Goal: Task Accomplishment & Management: Use online tool/utility

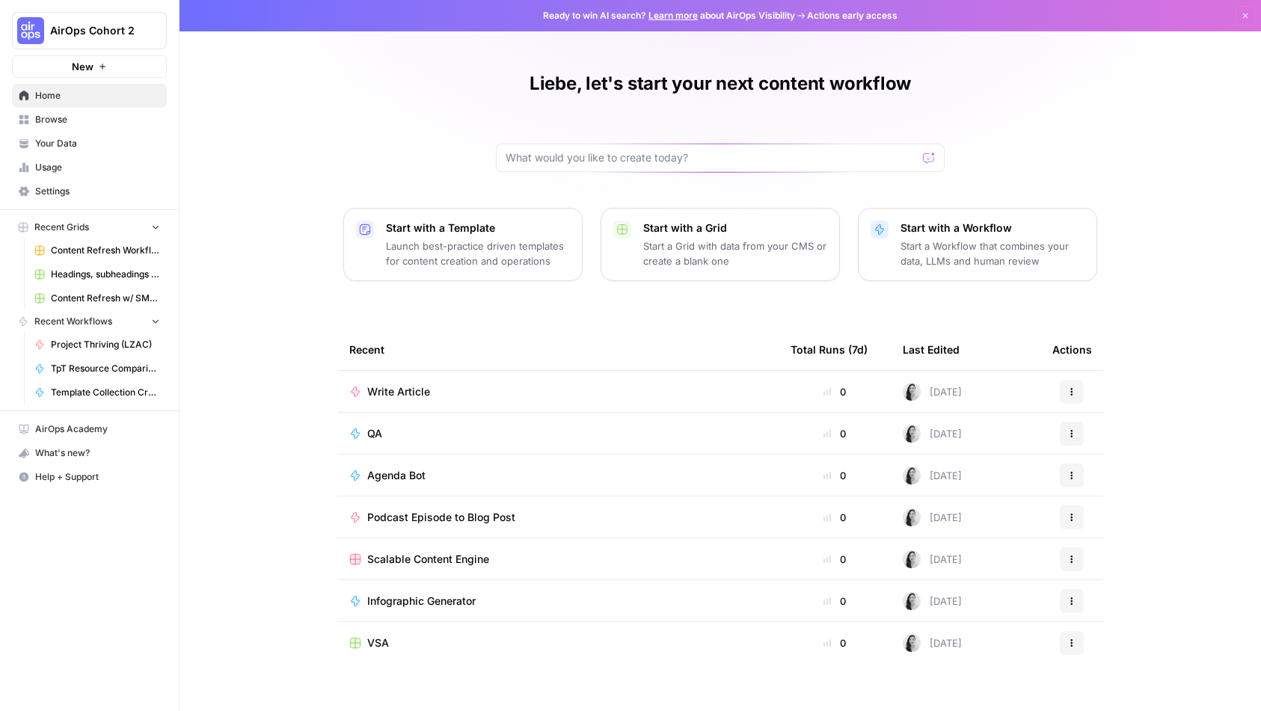
click at [61, 122] on span "Browse" at bounding box center [97, 119] width 125 height 13
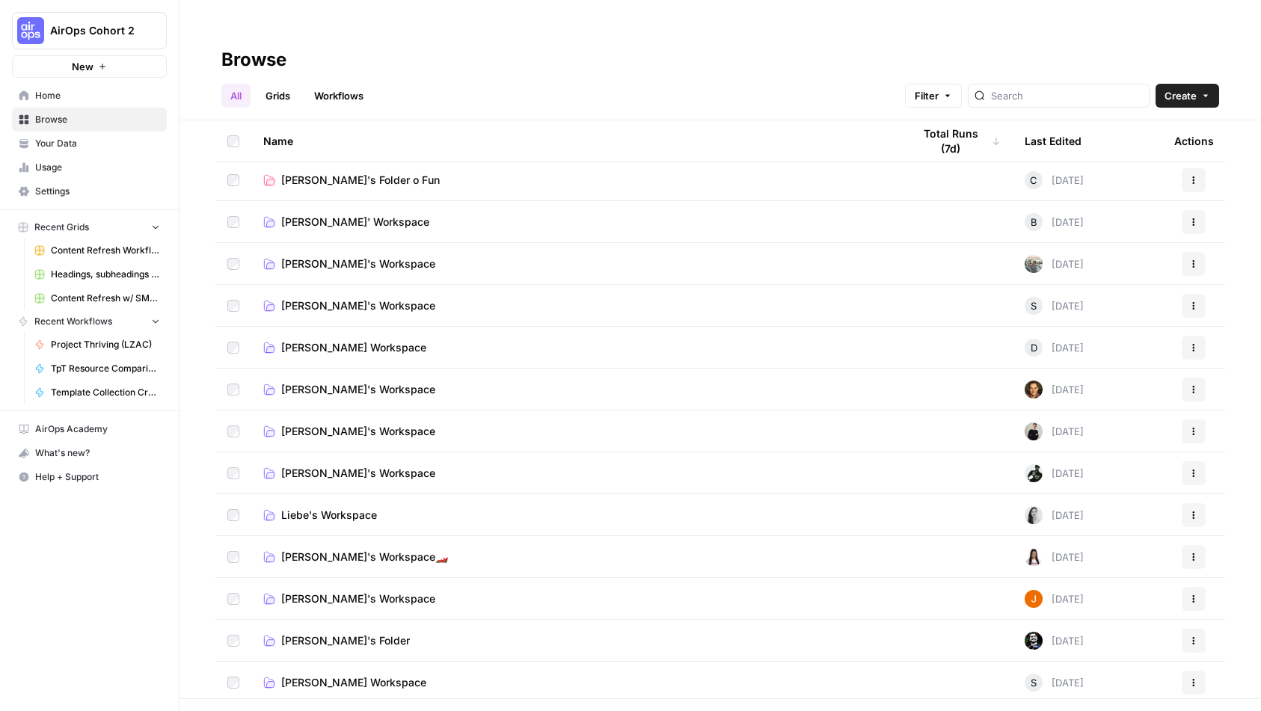
scroll to position [1027, 0]
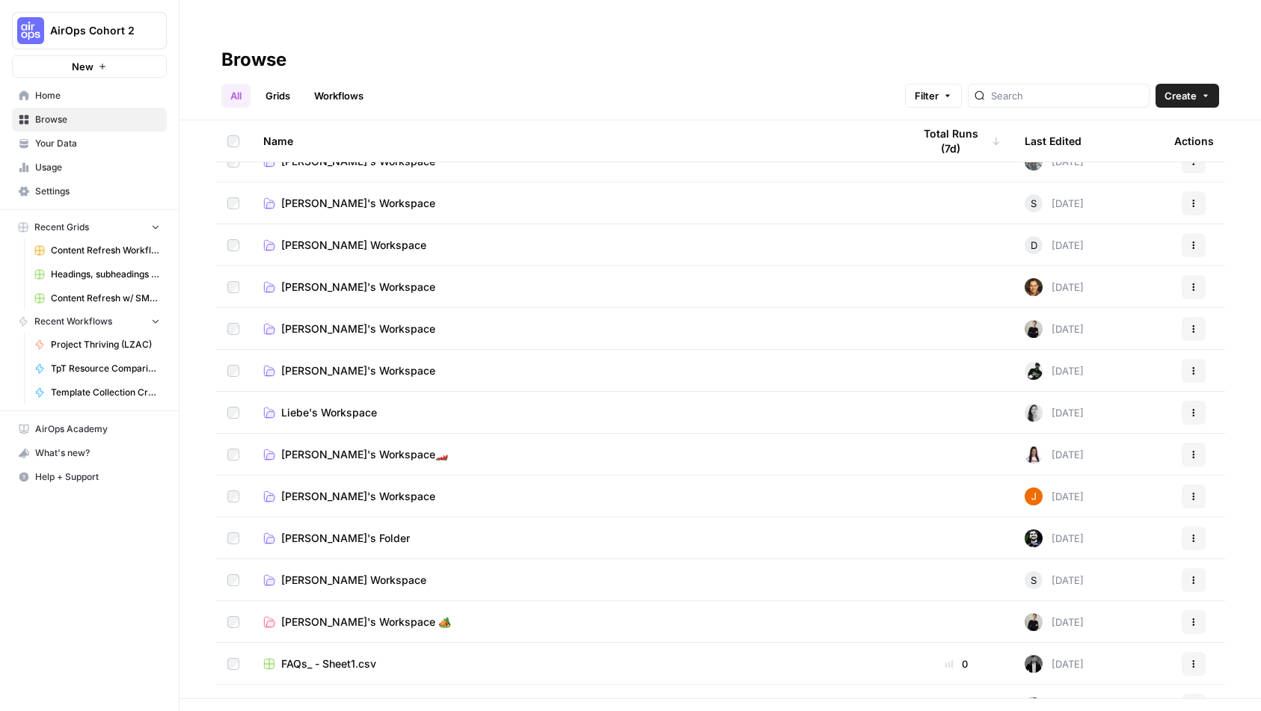
click at [351, 405] on span "Liebe's Workspace" at bounding box center [329, 412] width 96 height 15
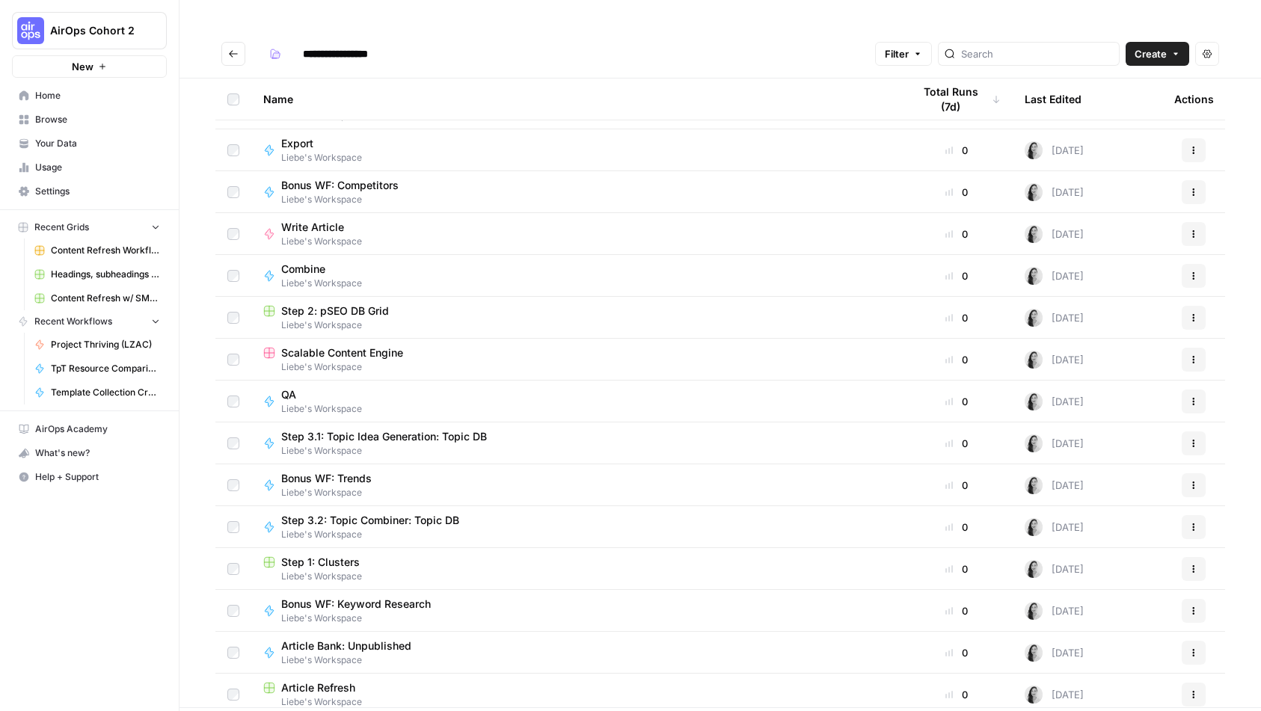
scroll to position [130, 0]
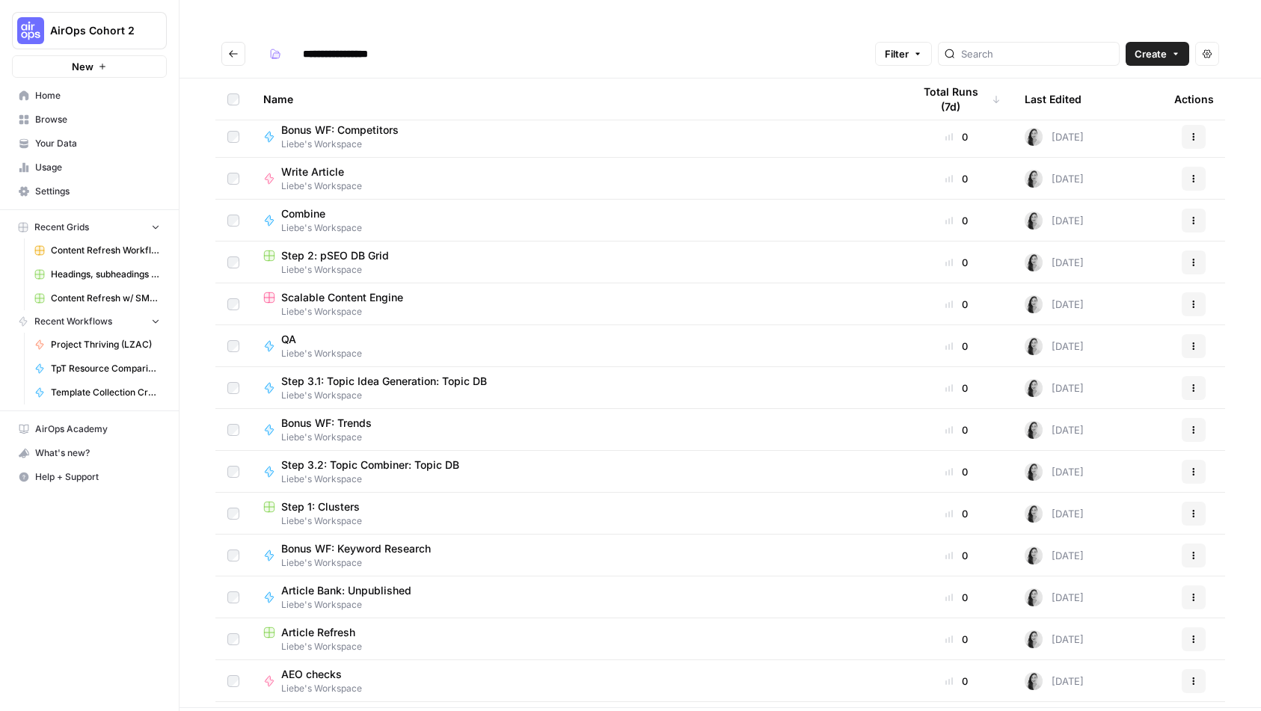
click at [344, 305] on span "Liebe's Workspace" at bounding box center [575, 311] width 625 height 13
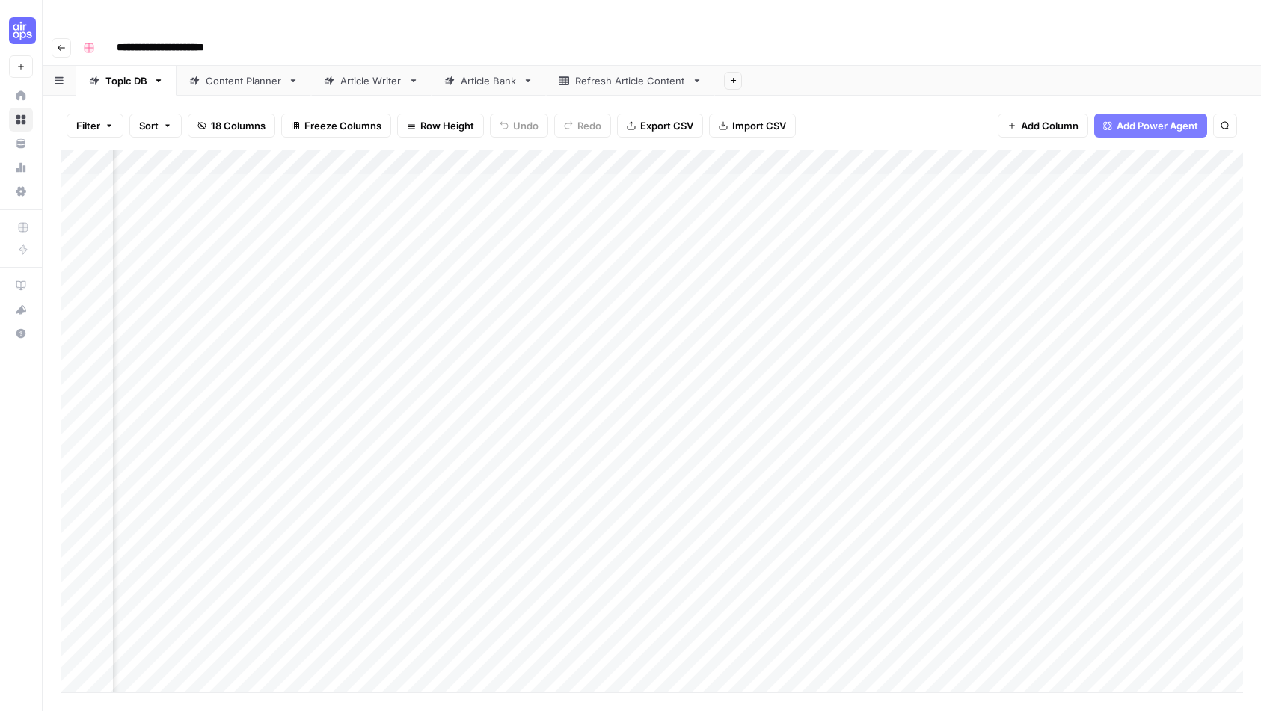
scroll to position [0, 2067]
click at [353, 73] on div "Article Writer" at bounding box center [371, 80] width 62 height 15
click at [1085, 159] on div "Add Column" at bounding box center [652, 421] width 1183 height 543
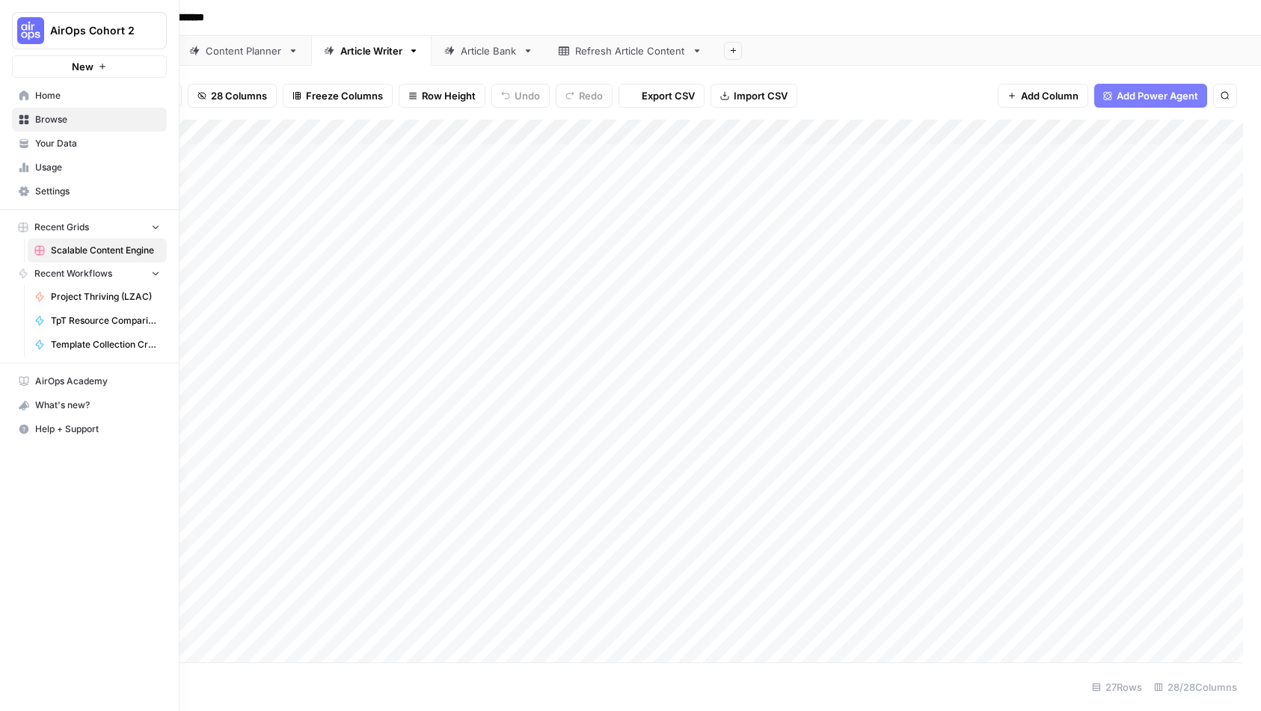
click at [37, 37] on img "Workspace: AirOps Cohort 2" at bounding box center [30, 30] width 27 height 27
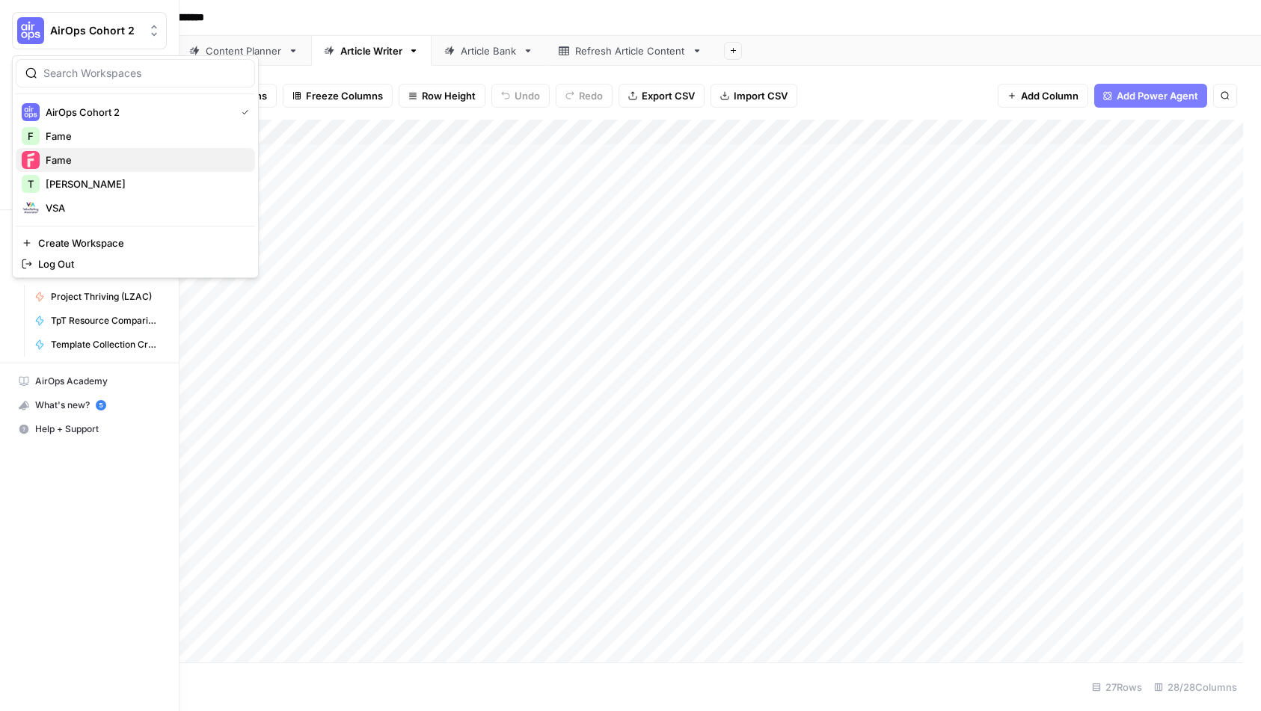
click at [73, 161] on span "Fame" at bounding box center [145, 160] width 198 height 15
click at [19, 31] on img "Workspace: Fame" at bounding box center [30, 30] width 27 height 27
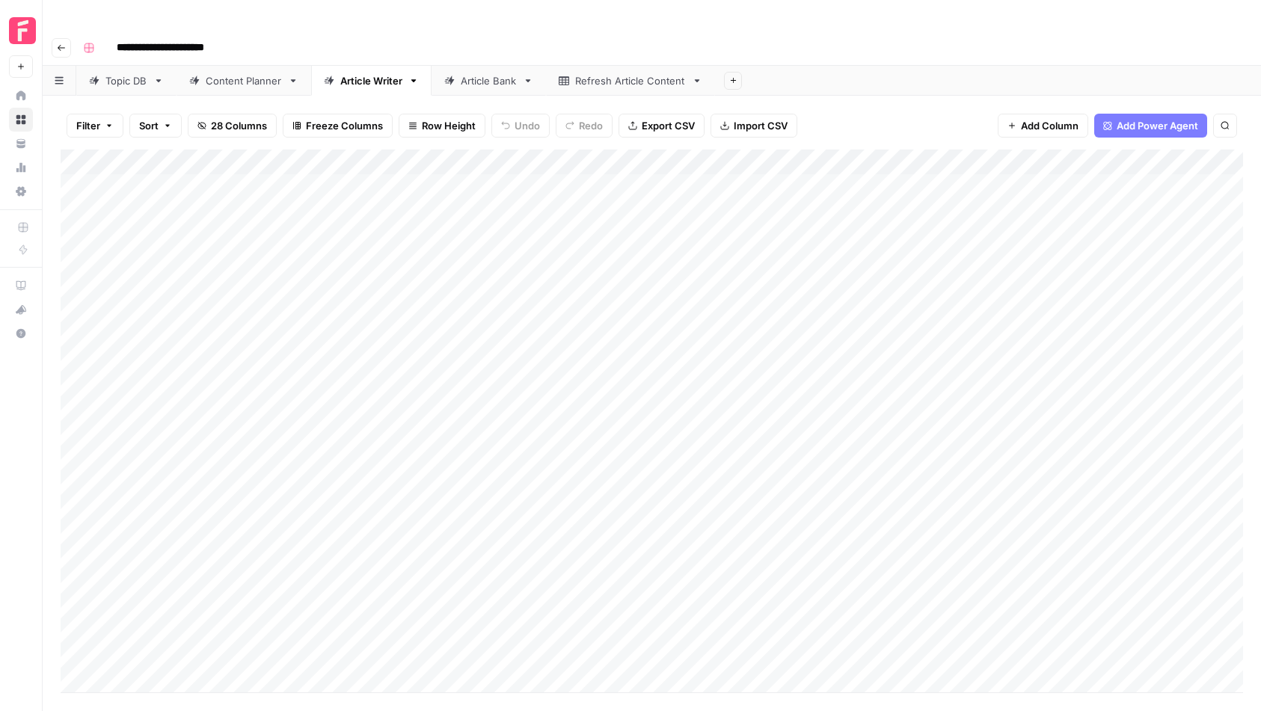
click at [328, 34] on div "**********" at bounding box center [652, 385] width 1219 height 711
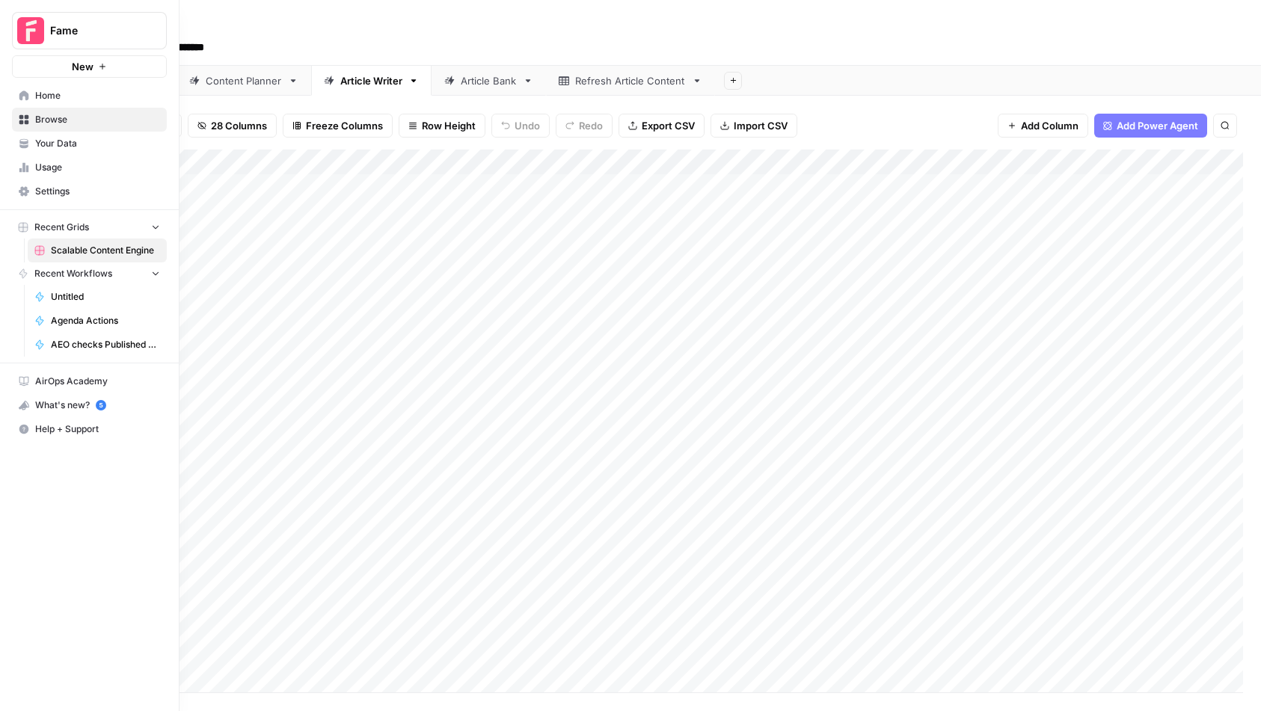
click at [27, 96] on icon at bounding box center [24, 96] width 10 height 10
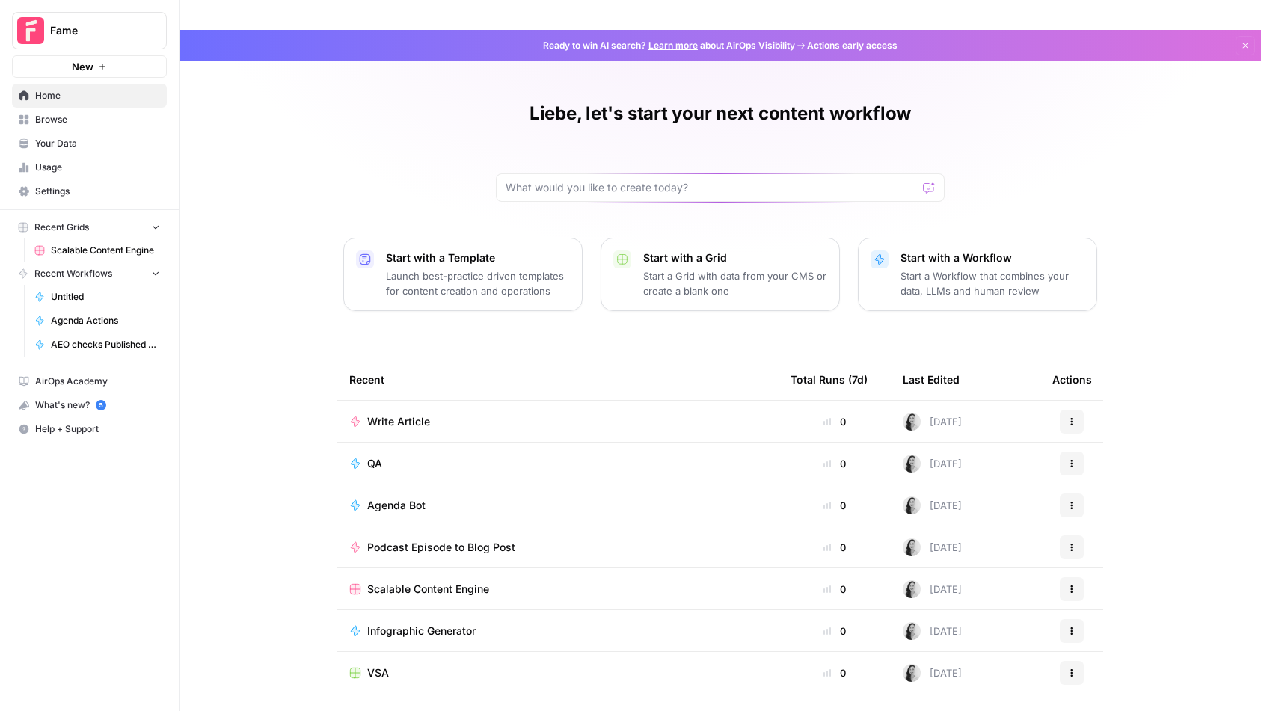
click at [371, 456] on span "QA" at bounding box center [374, 463] width 15 height 15
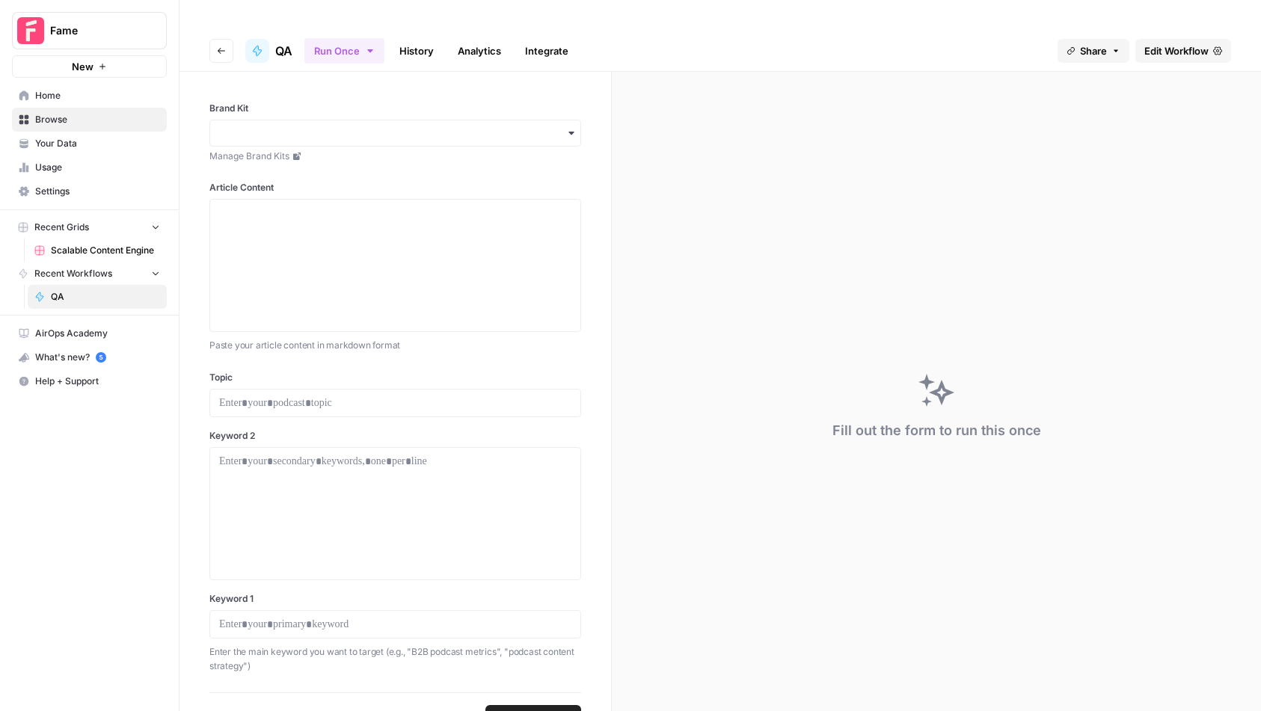
click at [1158, 39] on link "Edit Workflow" at bounding box center [1184, 51] width 96 height 24
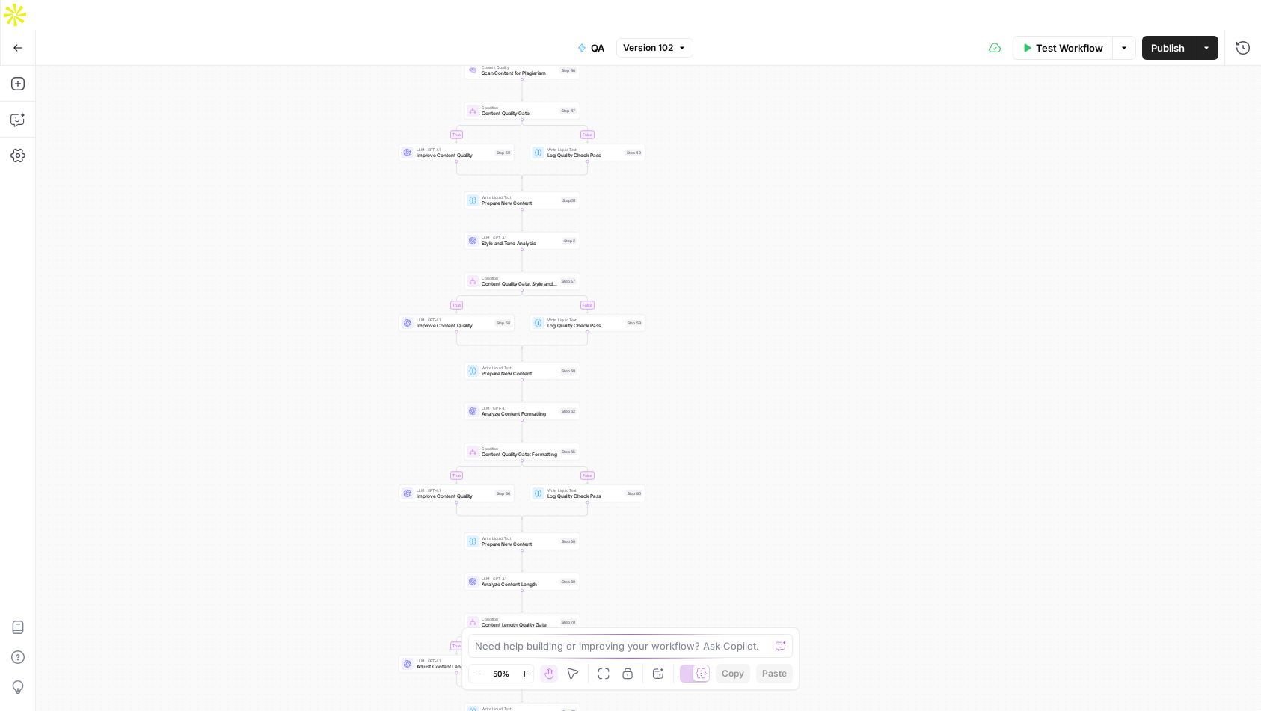
click at [12, 34] on button "Go Back" at bounding box center [17, 47] width 27 height 27
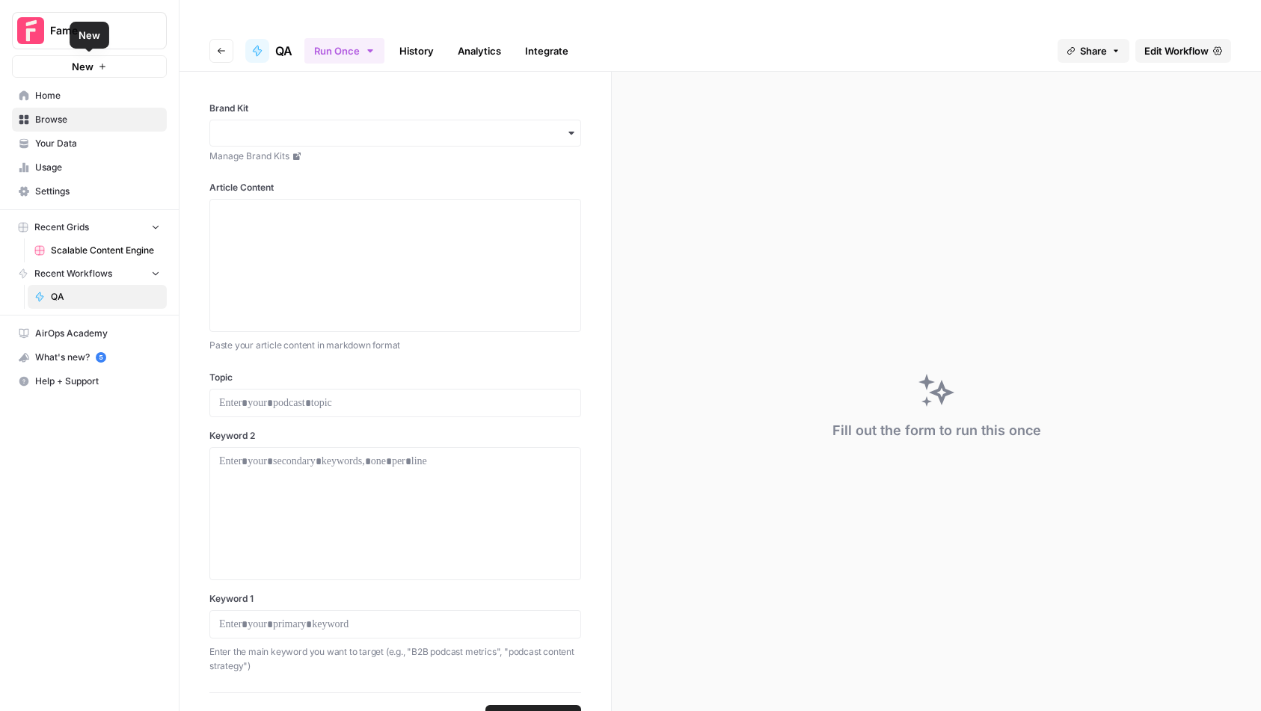
click at [34, 25] on img "Workspace: Fame" at bounding box center [30, 30] width 27 height 27
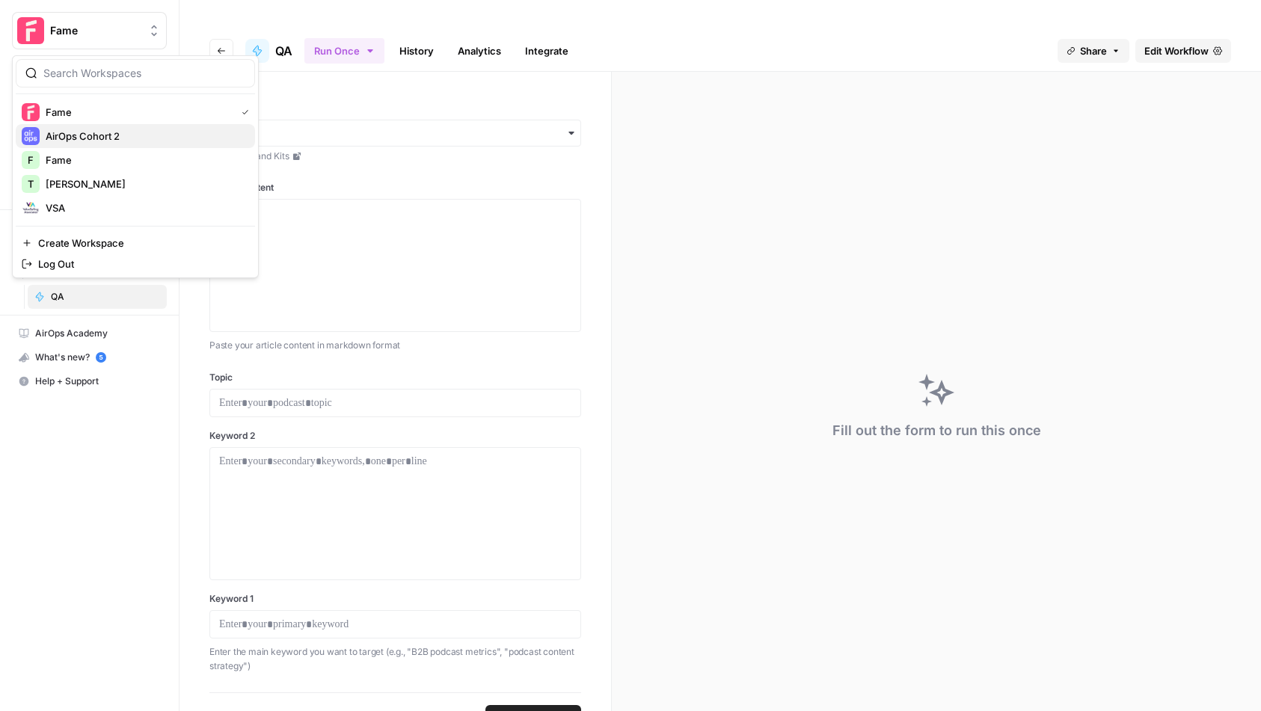
click at [73, 141] on span "AirOps Cohort 2" at bounding box center [145, 136] width 198 height 15
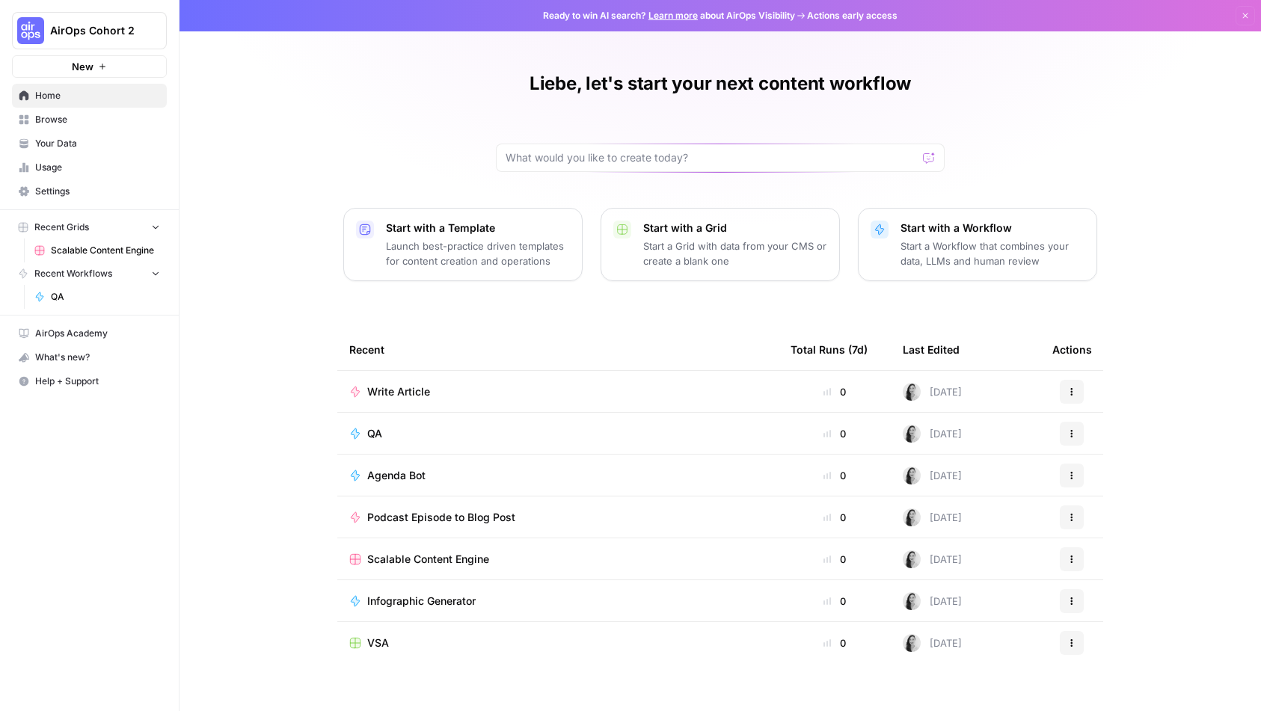
click at [43, 26] on img "Workspace: AirOps Cohort 2" at bounding box center [30, 30] width 27 height 27
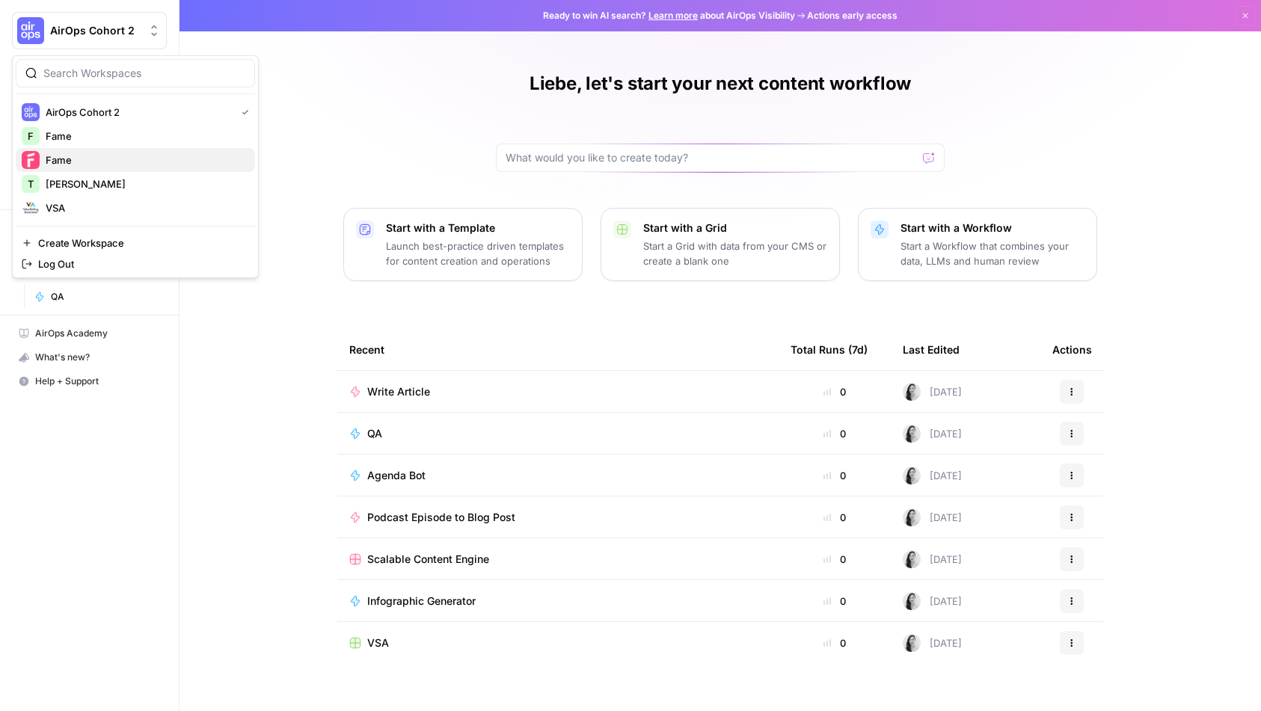
click at [64, 162] on span "Fame" at bounding box center [145, 160] width 198 height 15
